Goal: Task Accomplishment & Management: Manage account settings

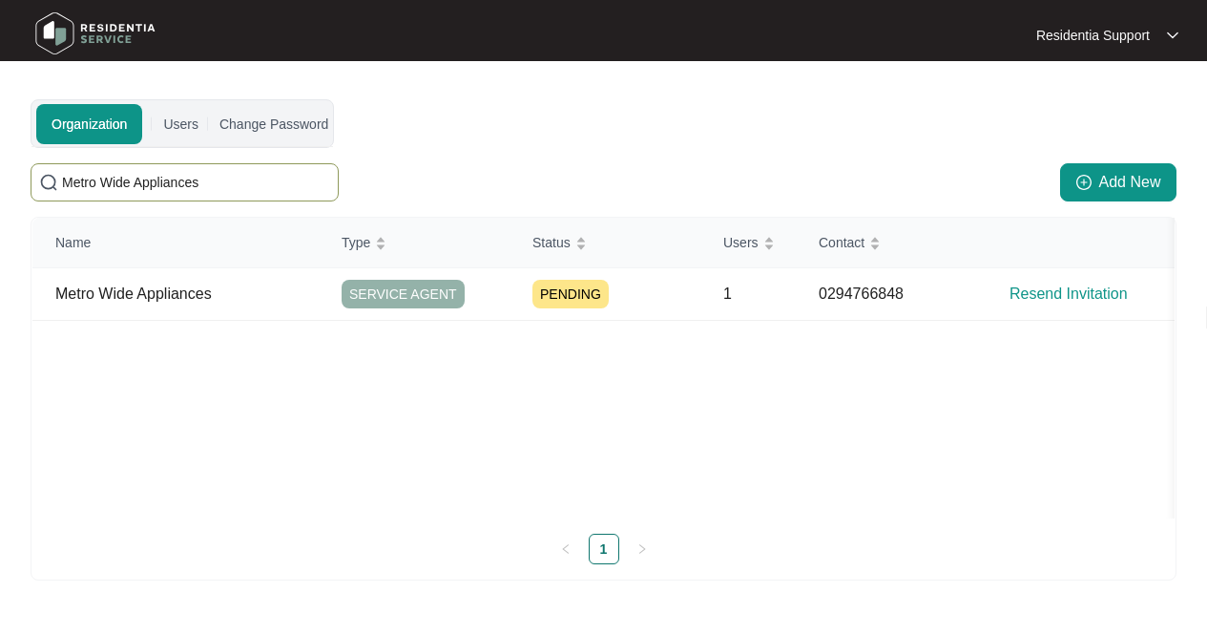
click at [79, 52] on img at bounding box center [96, 33] width 134 height 57
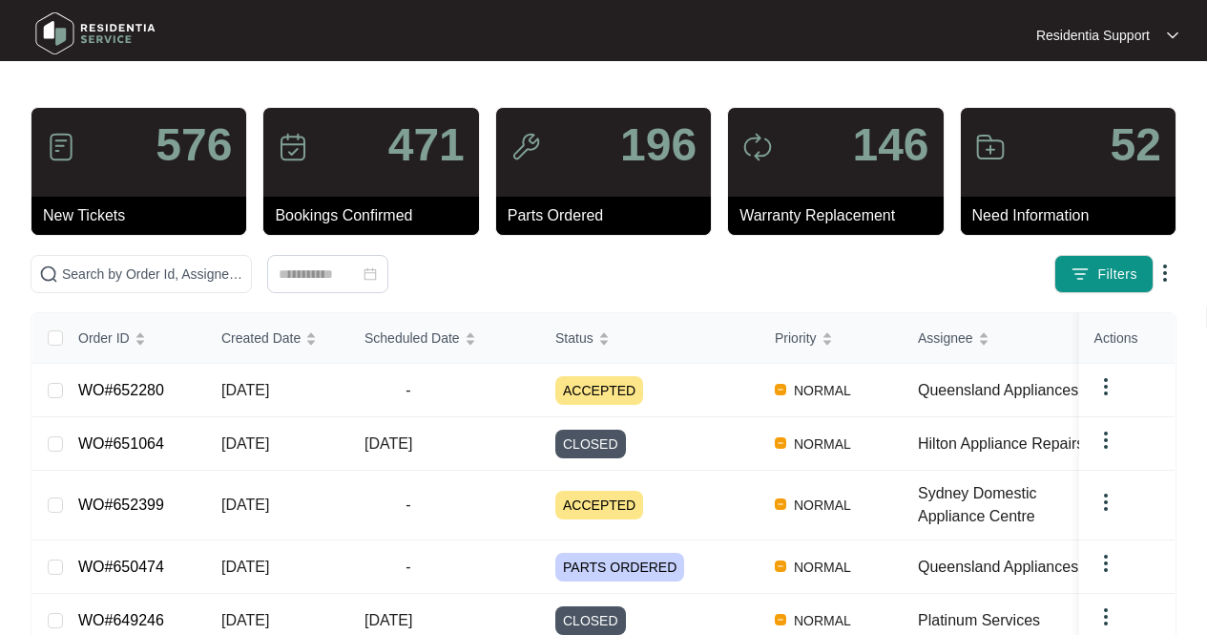
click at [255, 52] on div at bounding box center [166, 35] width 291 height 60
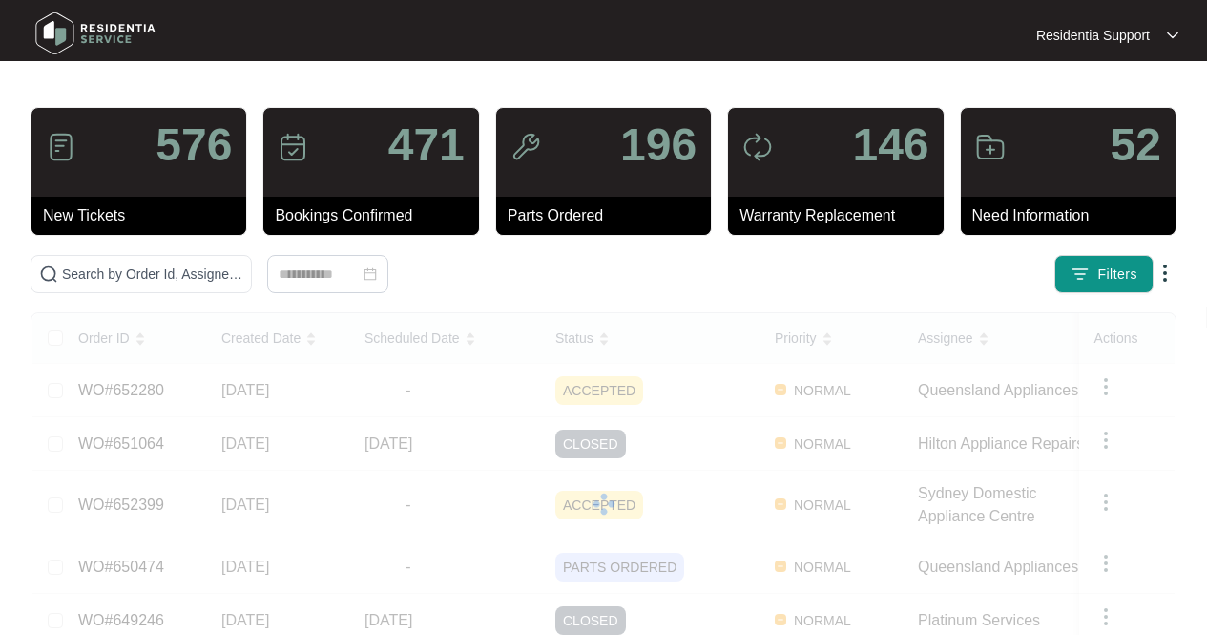
click at [1173, 41] on div at bounding box center [1172, 35] width 11 height 15
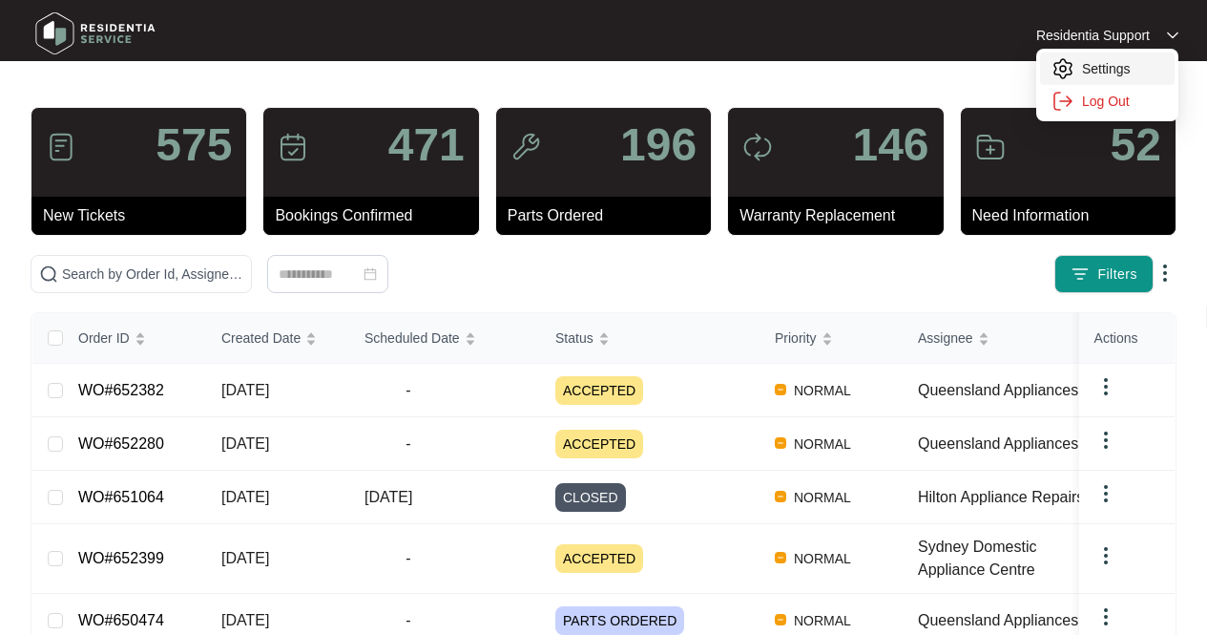
click at [1125, 64] on p "Settings" at bounding box center [1122, 68] width 81 height 19
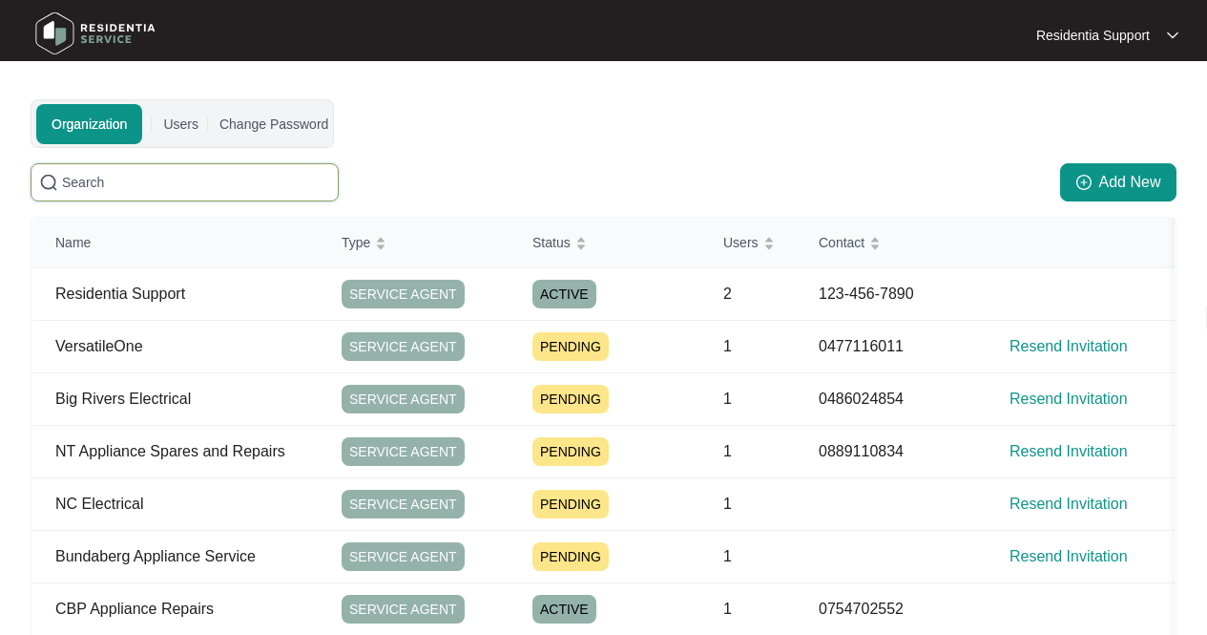
click at [282, 183] on input "text" at bounding box center [196, 182] width 268 height 21
paste input "Scotts Appliance Repair"
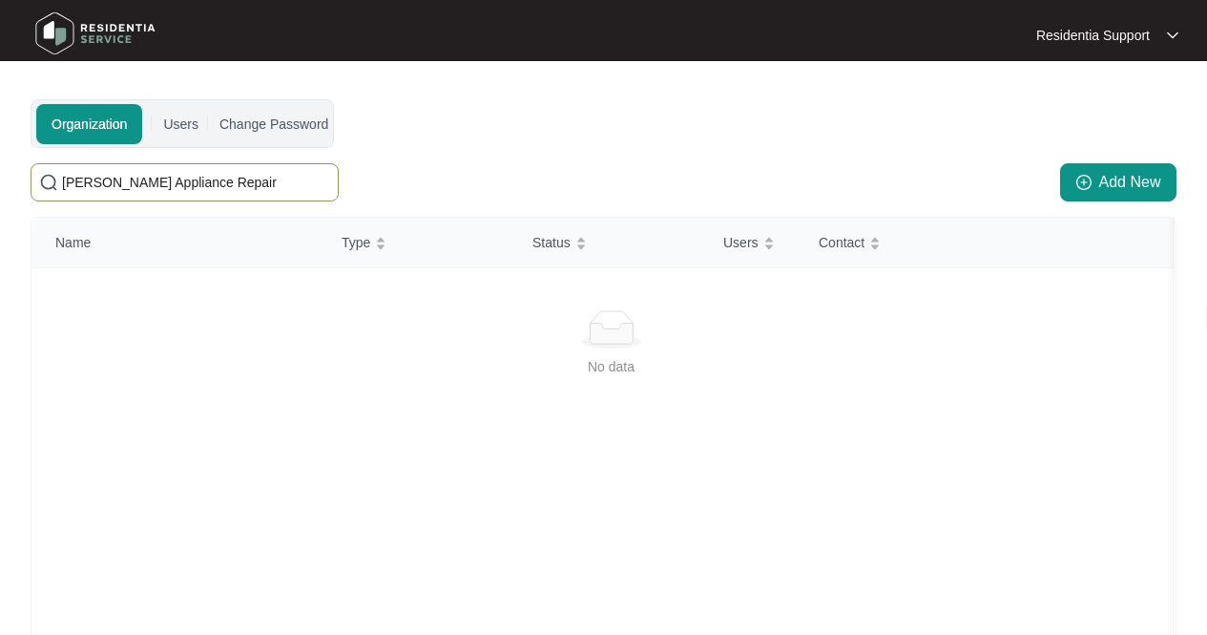
type input "Scotts Appliance Repair"
drag, startPoint x: 240, startPoint y: 186, endPoint x: 17, endPoint y: 165, distance: 223.4
click at [17, 165] on main "Organization Users Change Password Scotts Appliance Repair Add New Name Type St…" at bounding box center [603, 449] width 1207 height 898
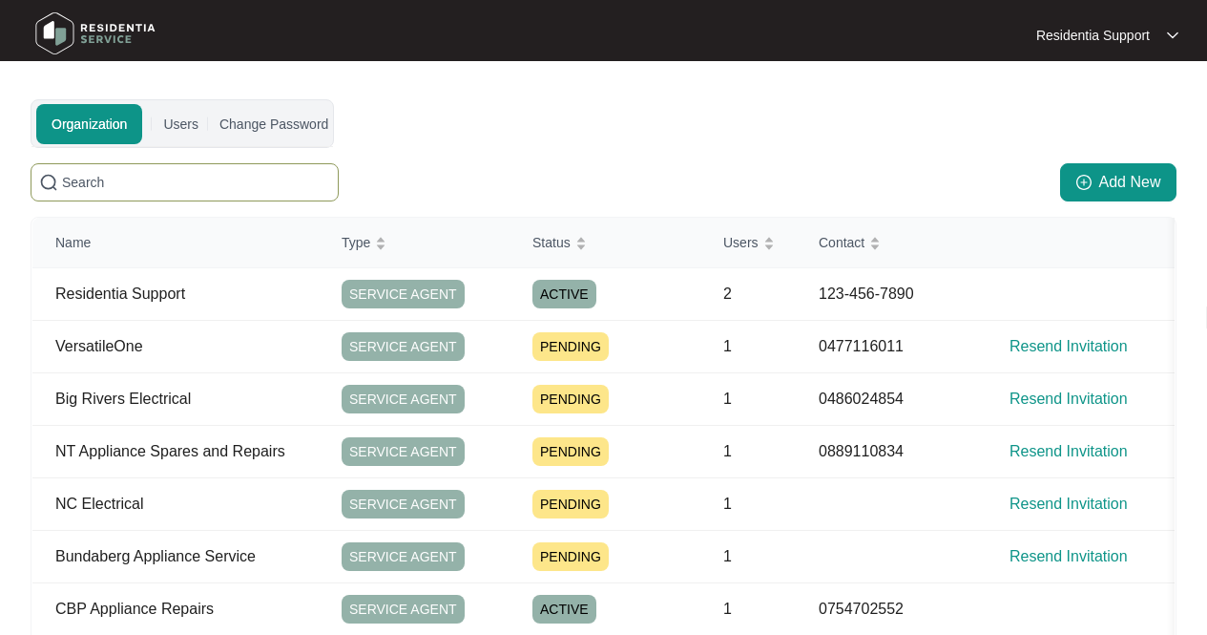
paste input "Dylan - Scotts Appliance Repair"
type input "Dylan - Scotts Appliance Repair"
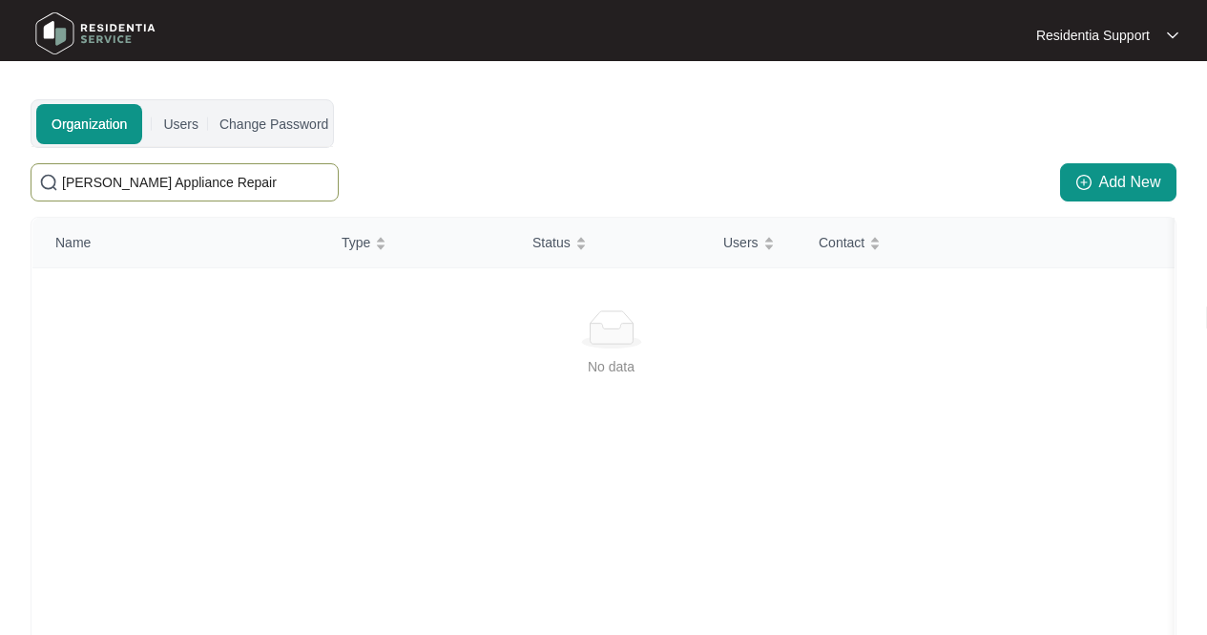
drag, startPoint x: 282, startPoint y: 178, endPoint x: 0, endPoint y: 151, distance: 282.9
click at [0, 151] on main "Organization Users Change Password Dylan - Scotts Appliance Repair Add New Name…" at bounding box center [603, 449] width 1207 height 898
